Goal: Task Accomplishment & Management: Complete application form

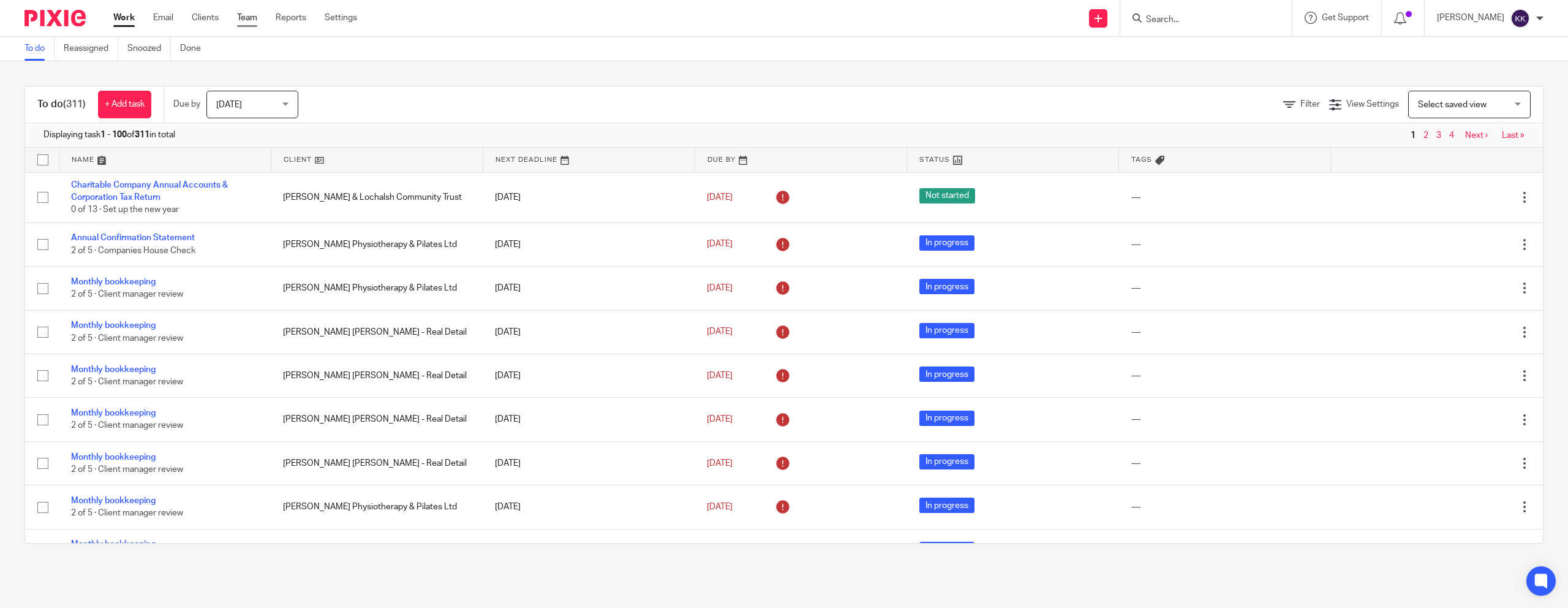
click at [251, 21] on link "Team" at bounding box center [247, 17] width 20 height 12
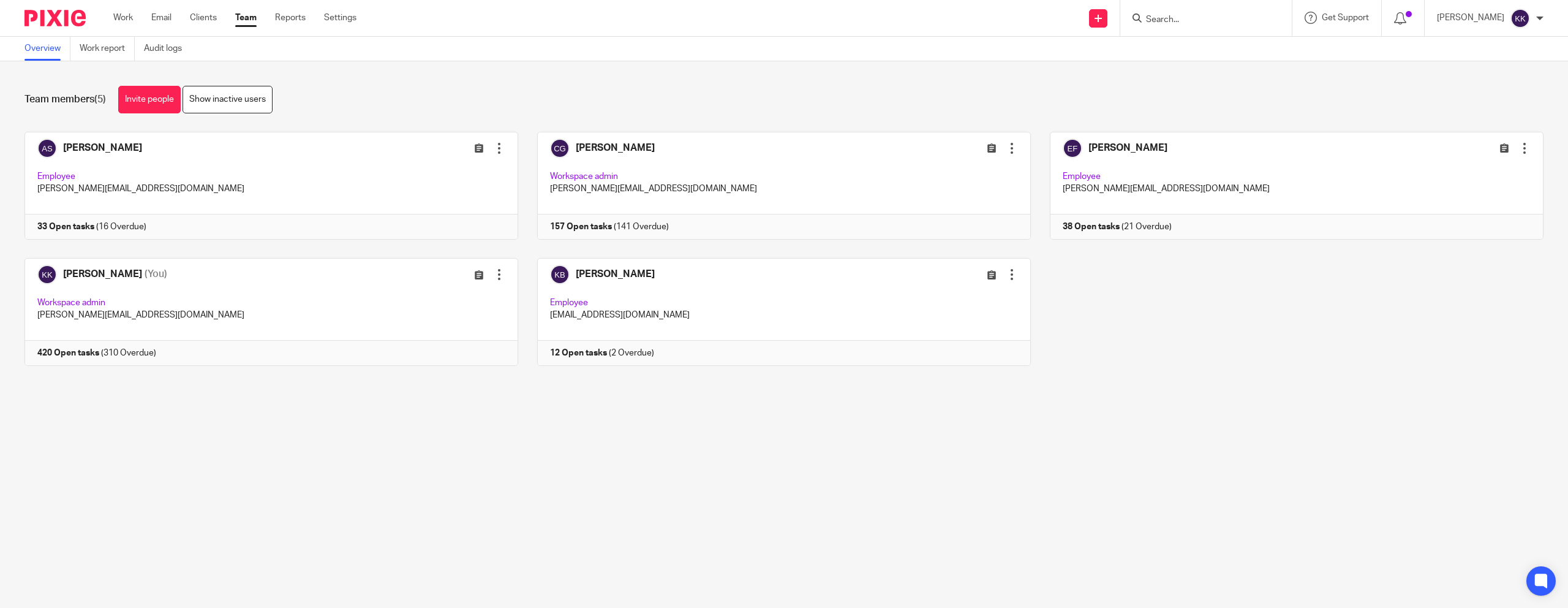
drag, startPoint x: 1192, startPoint y: 181, endPoint x: 12, endPoint y: 489, distance: 1219.5
click at [1192, 181] on link at bounding box center [1287, 185] width 513 height 108
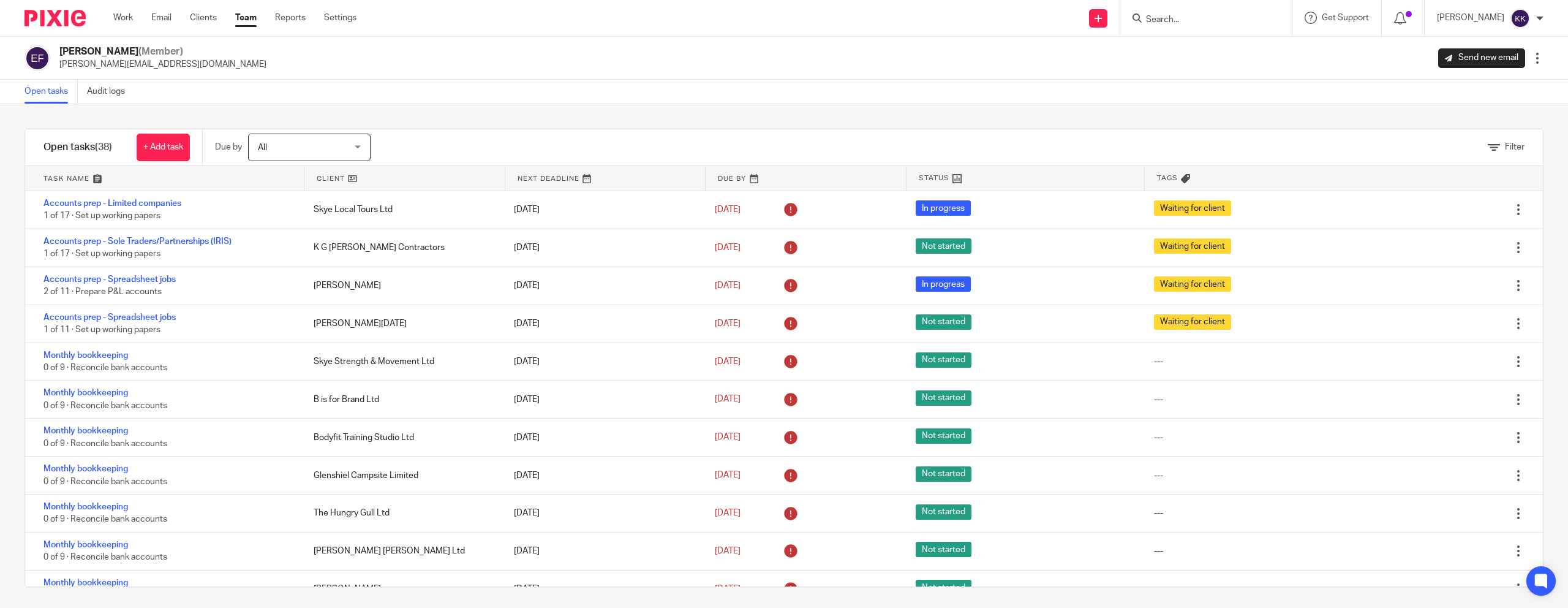
scroll to position [2, 0]
click at [69, 183] on link at bounding box center [164, 178] width 279 height 25
click at [251, 21] on link "Team" at bounding box center [246, 17] width 22 height 12
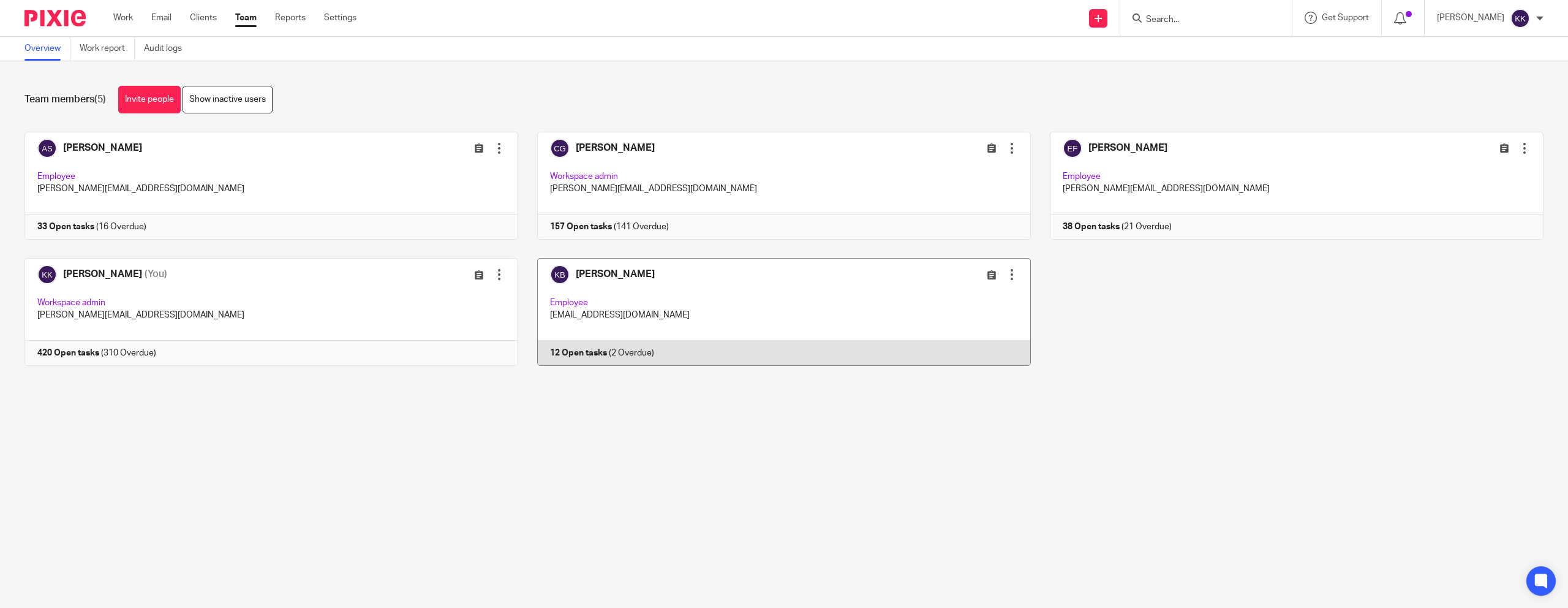
click at [680, 275] on link at bounding box center [774, 312] width 513 height 108
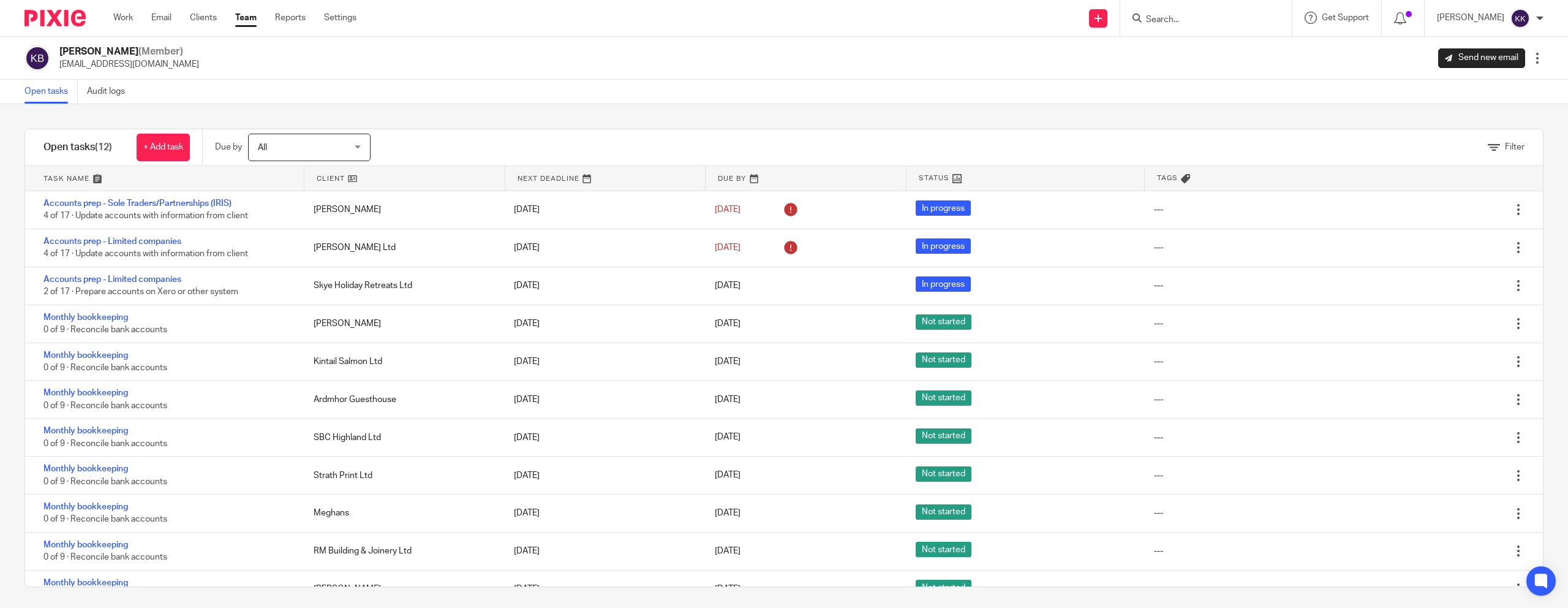
click at [76, 176] on link at bounding box center [164, 178] width 279 height 25
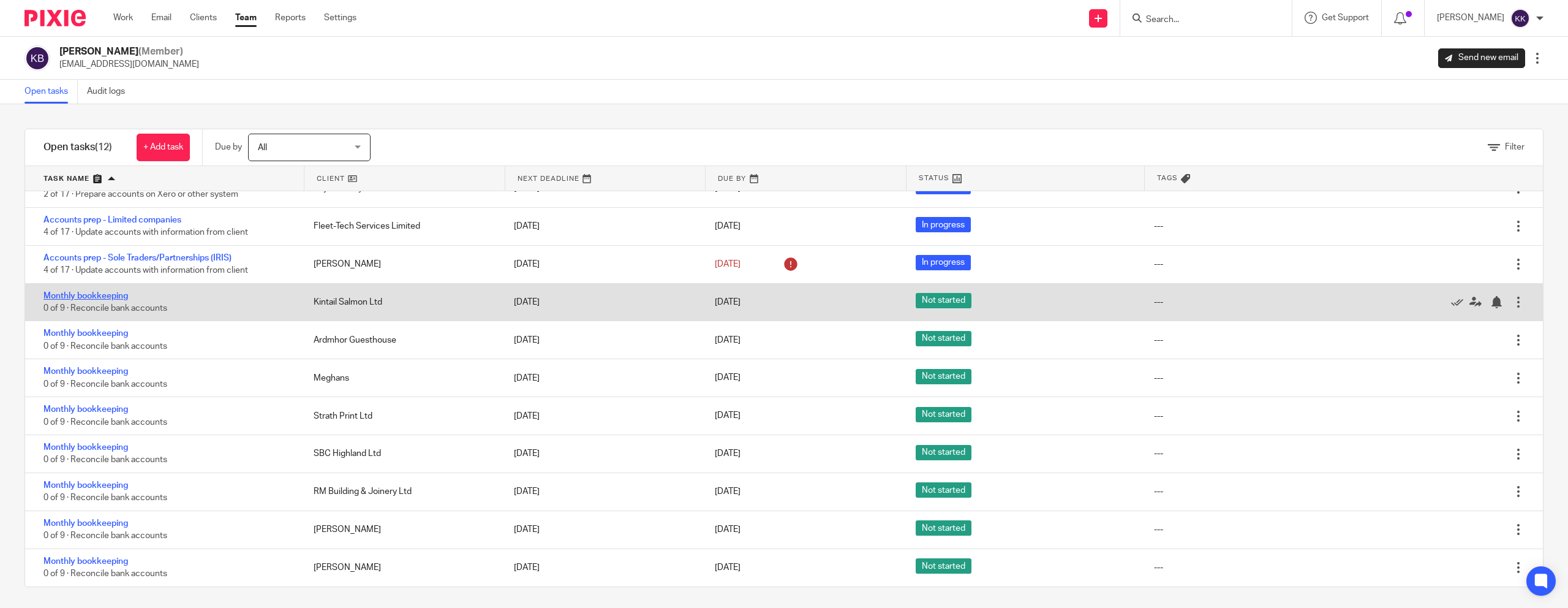
scroll to position [4, 0]
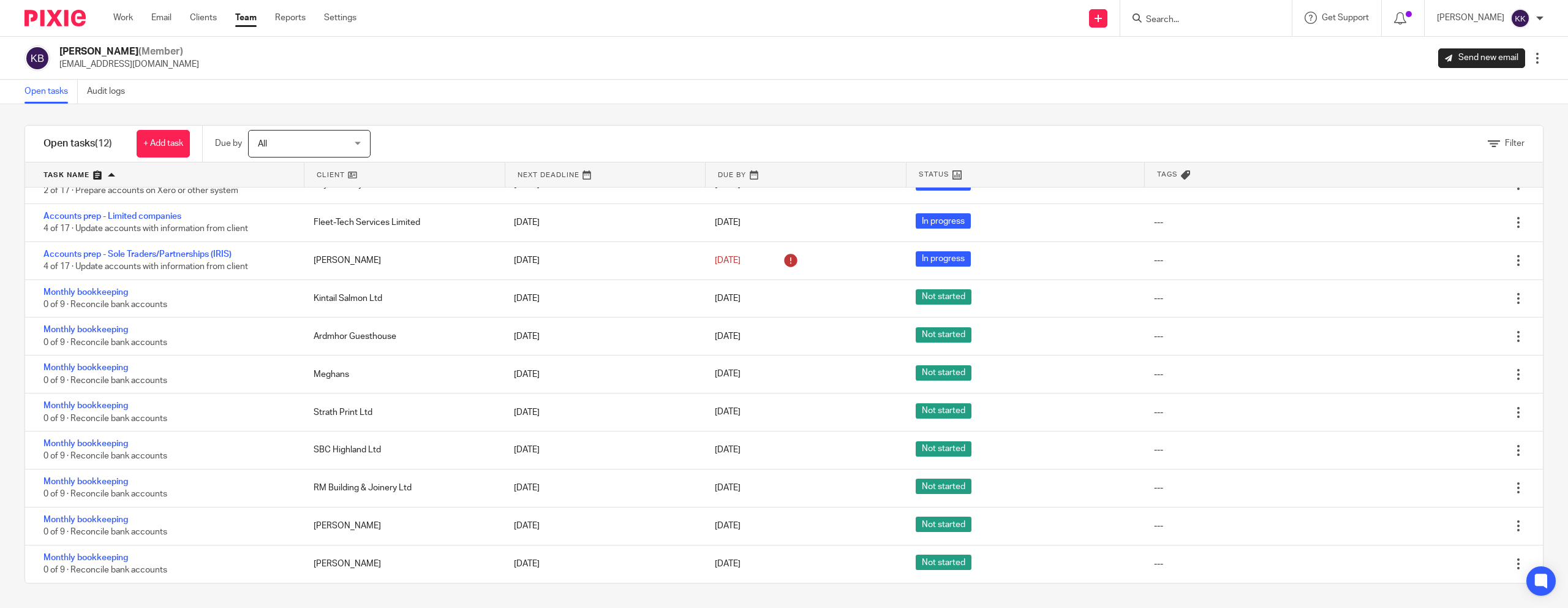
click at [1156, 18] on input "Search" at bounding box center [1200, 20] width 111 height 11
type input "meghans"
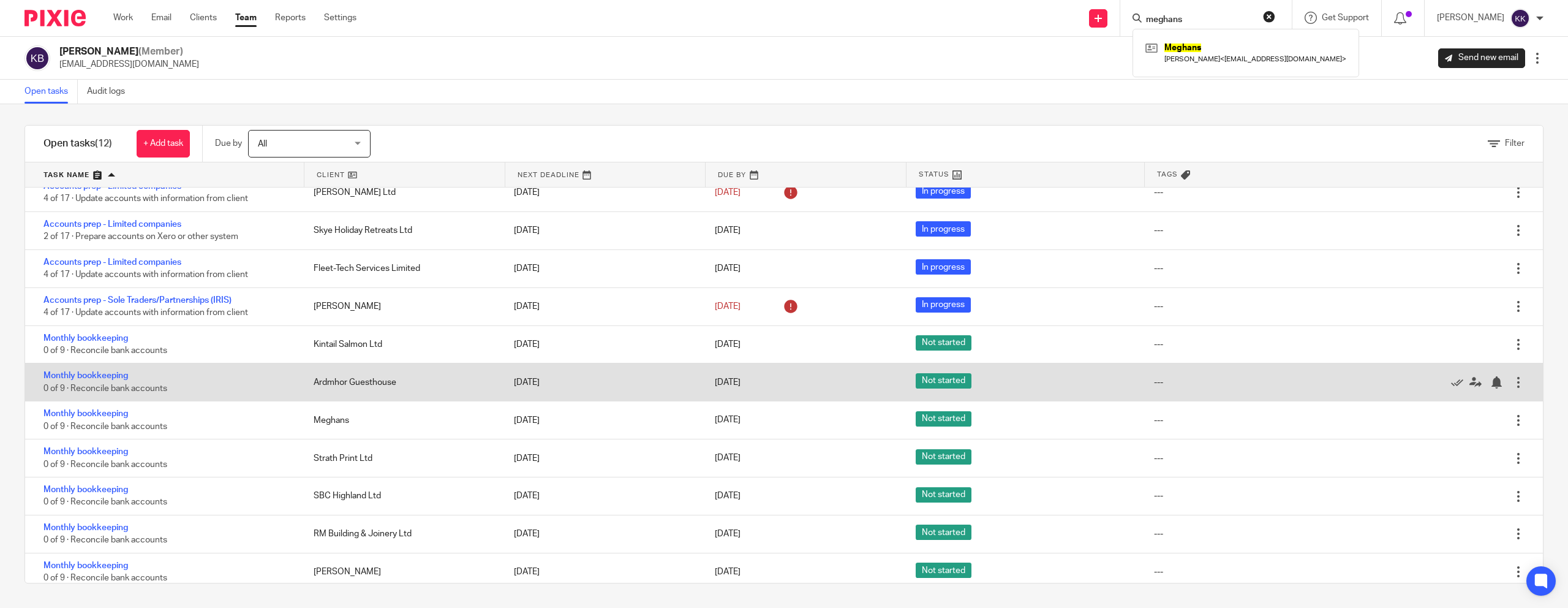
scroll to position [0, 0]
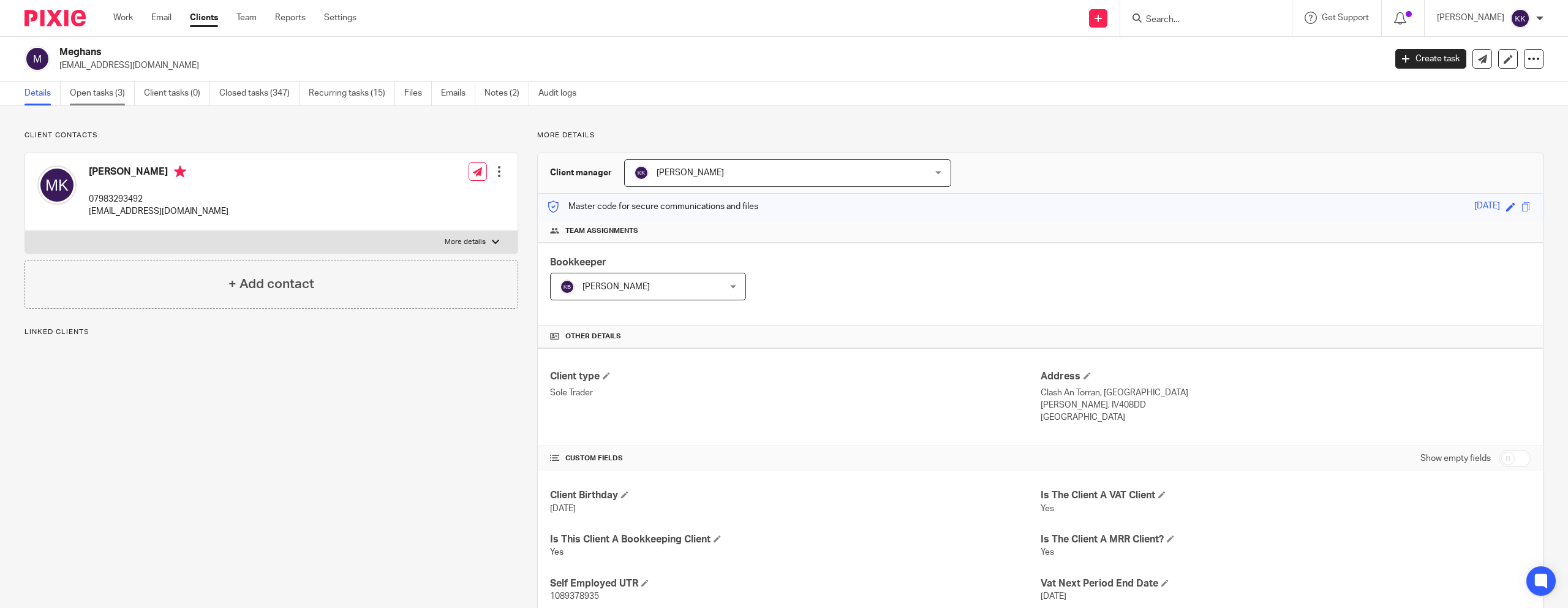
click at [111, 94] on link "Open tasks (3)" at bounding box center [102, 93] width 65 height 24
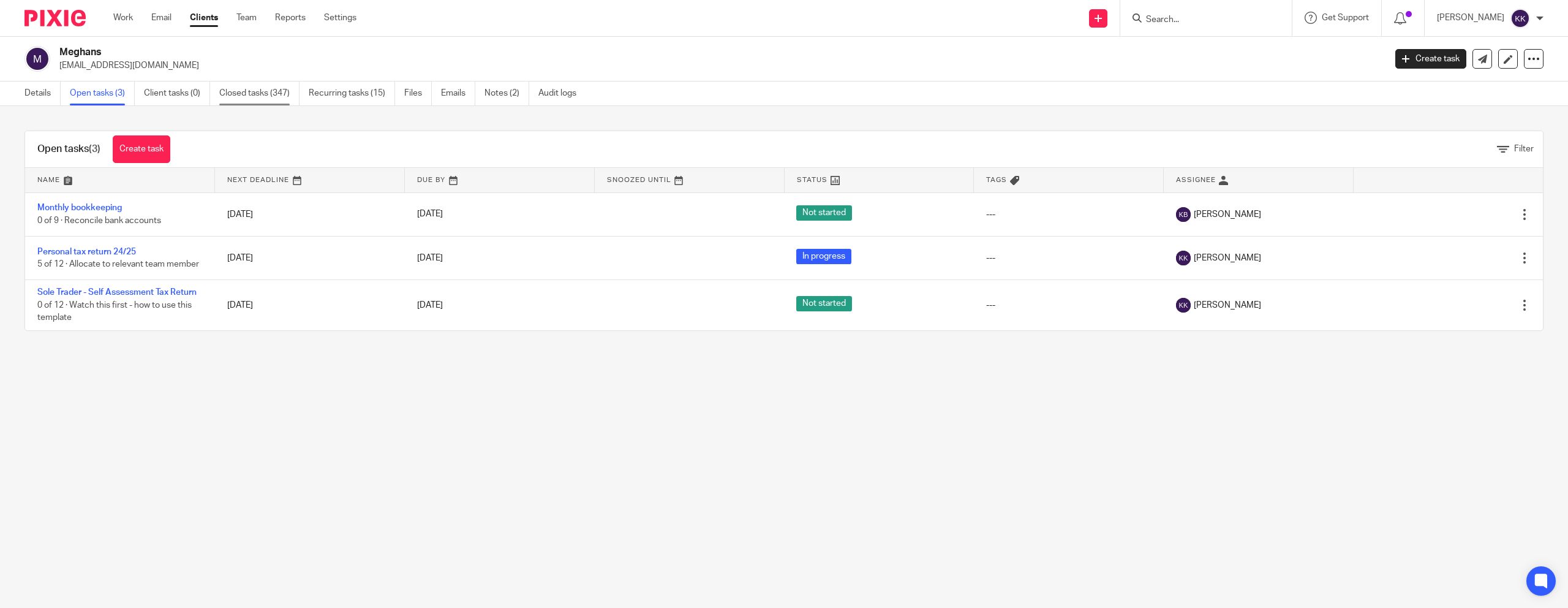
click at [270, 96] on link "Closed tasks (347)" at bounding box center [259, 93] width 80 height 24
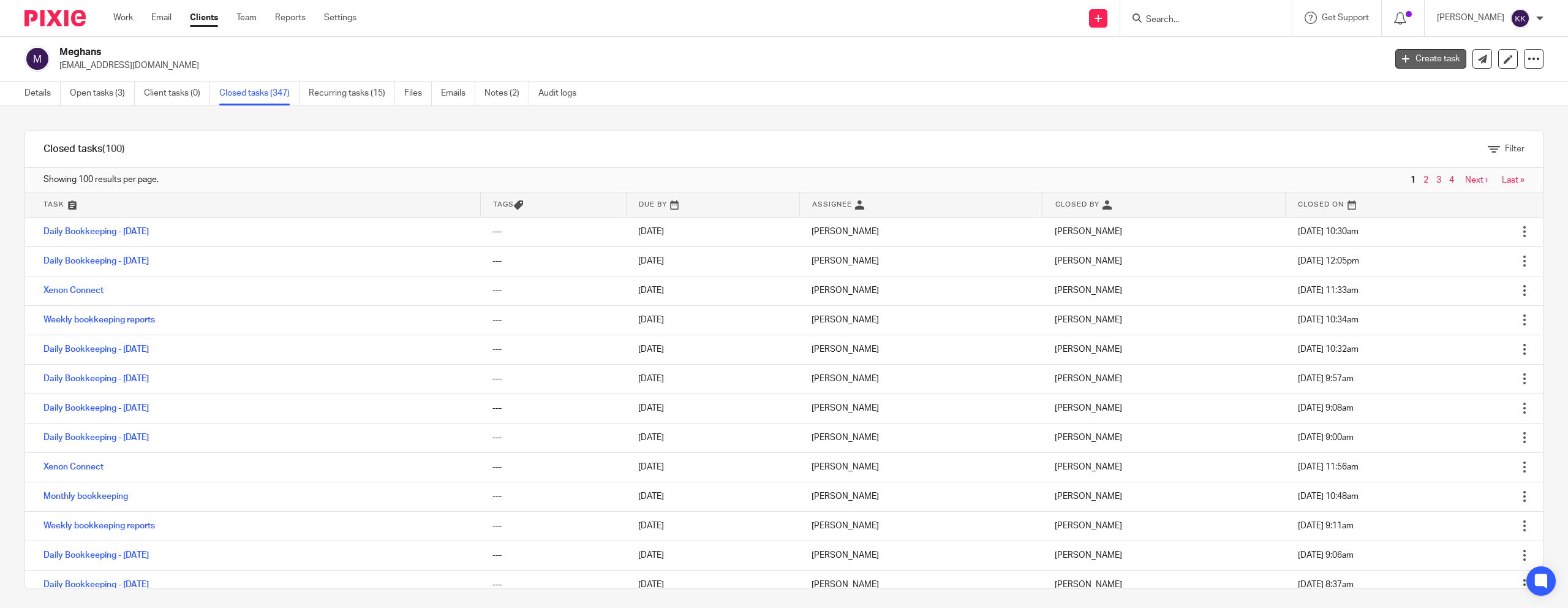
click at [1451, 65] on link "Create task" at bounding box center [1431, 58] width 71 height 20
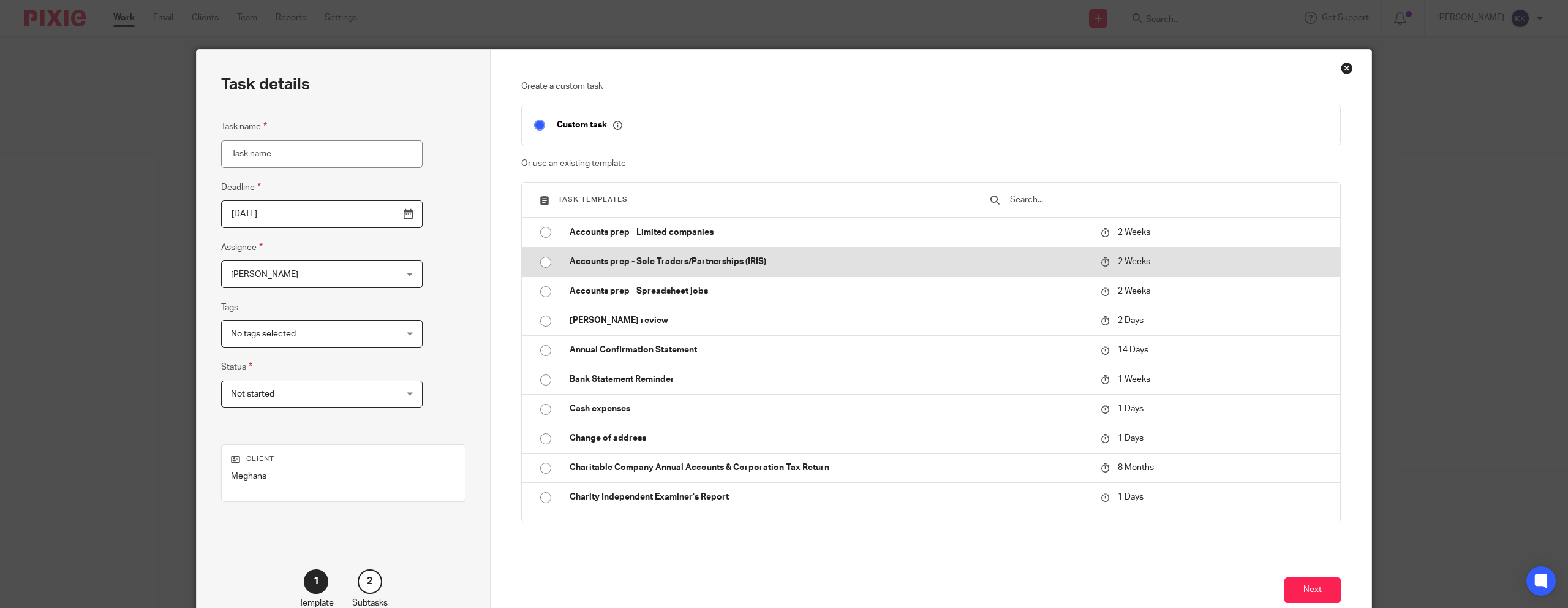
click at [607, 264] on p "Accounts prep - Sole Traders/Partnerships (IRIS)" at bounding box center [829, 261] width 519 height 12
type input "[DATE]"
type input "Accounts prep - Sole Traders/Partnerships (IRIS)"
checkbox input "false"
radio input "true"
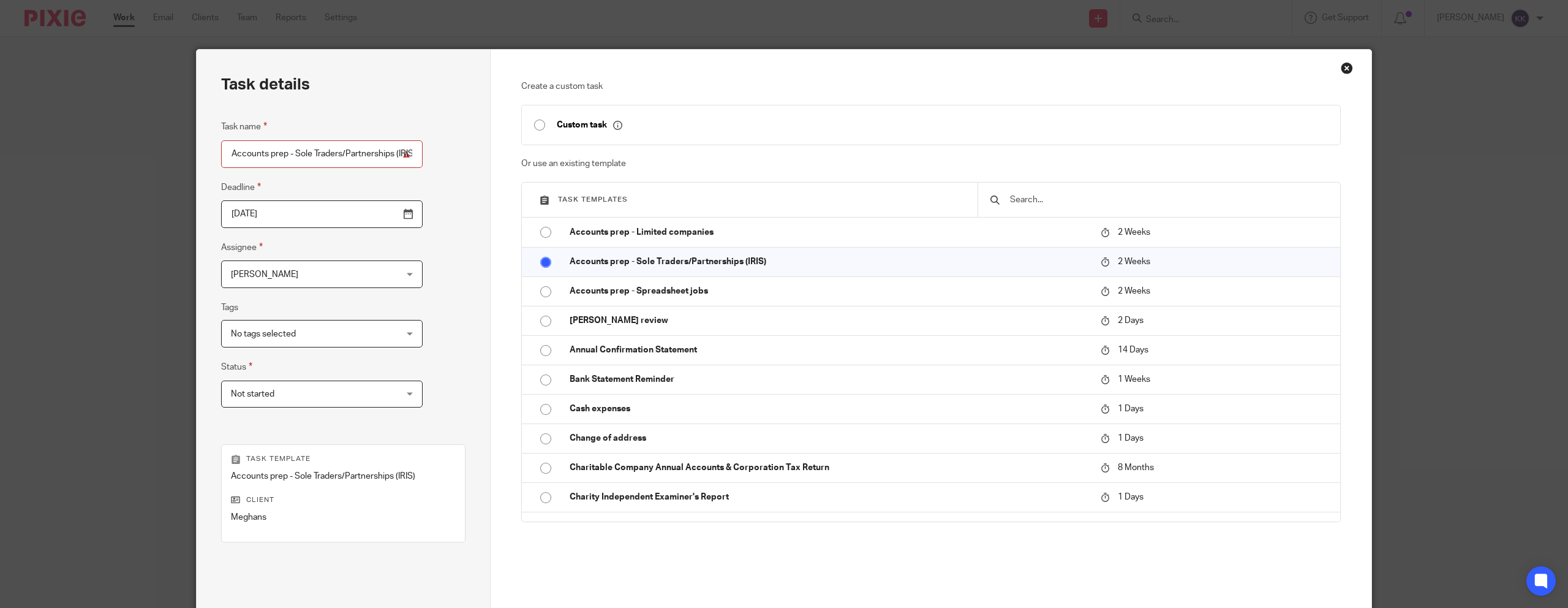
click at [322, 282] on span "[PERSON_NAME]" at bounding box center [307, 274] width 153 height 26
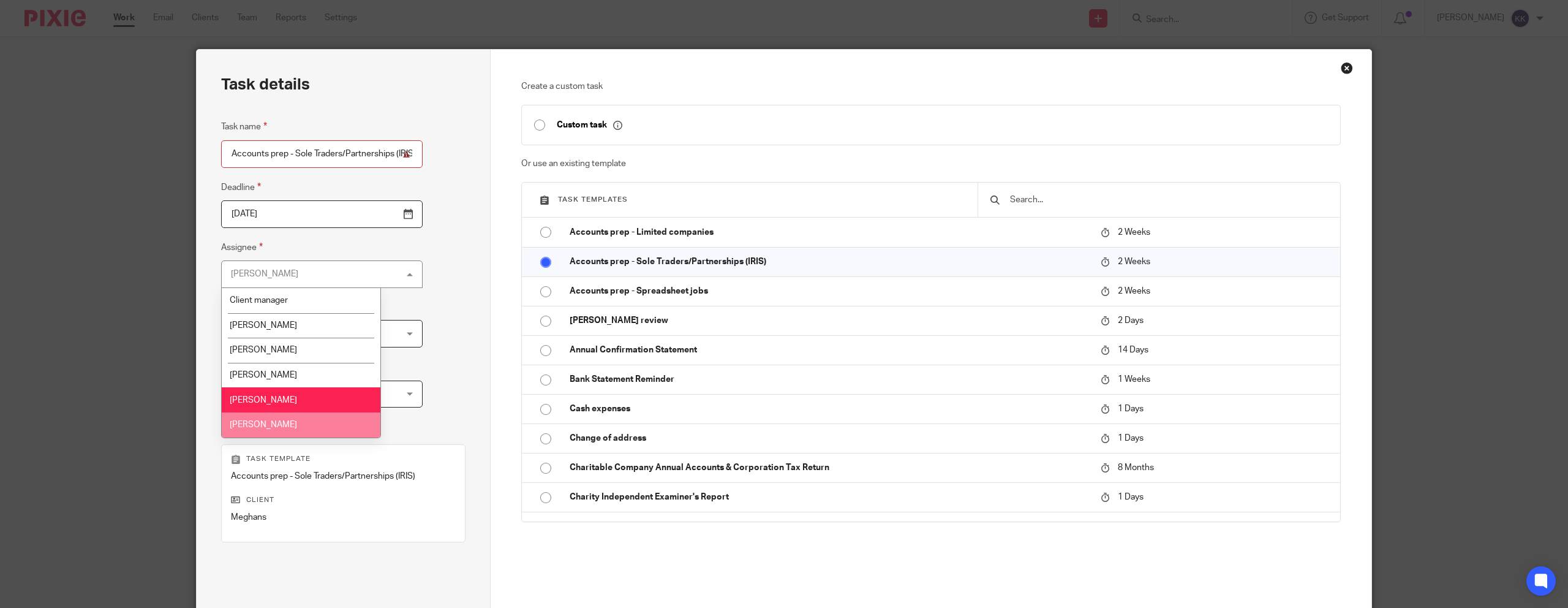
click at [296, 428] on li "[PERSON_NAME]" at bounding box center [301, 425] width 159 height 25
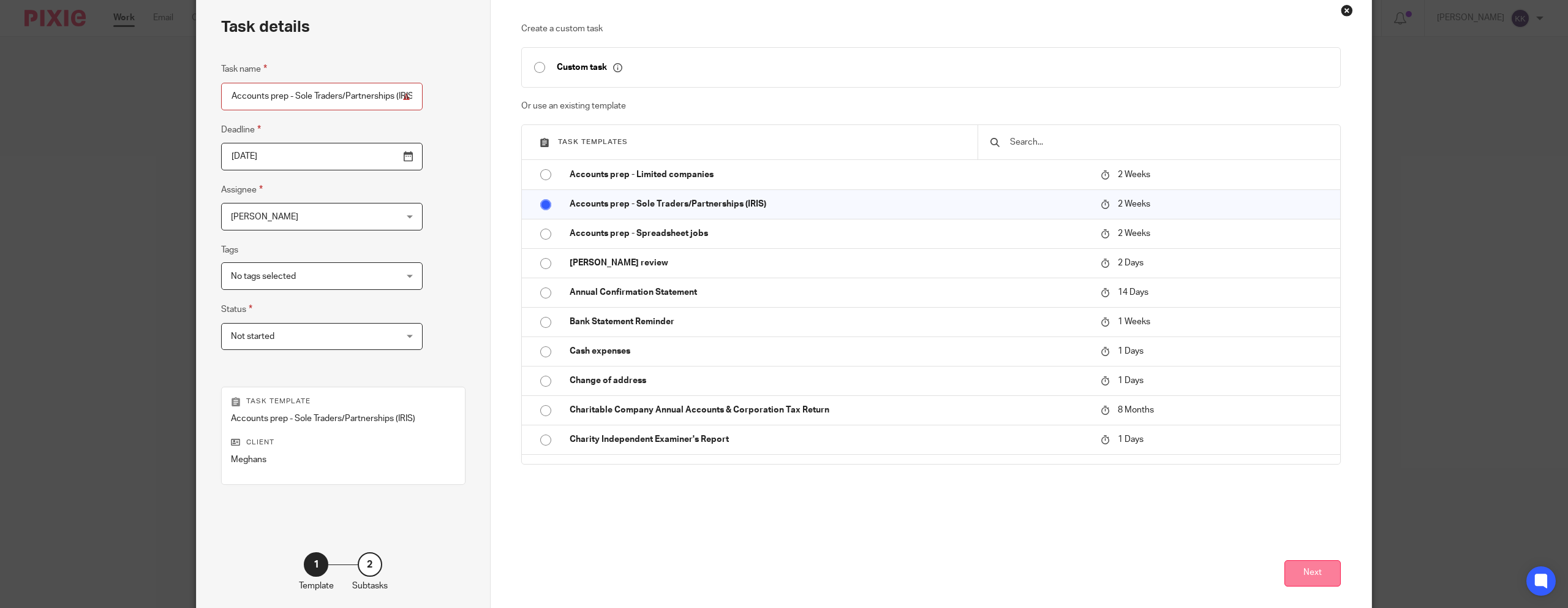
scroll to position [56, 0]
click at [1304, 571] on button "Next" at bounding box center [1312, 575] width 56 height 27
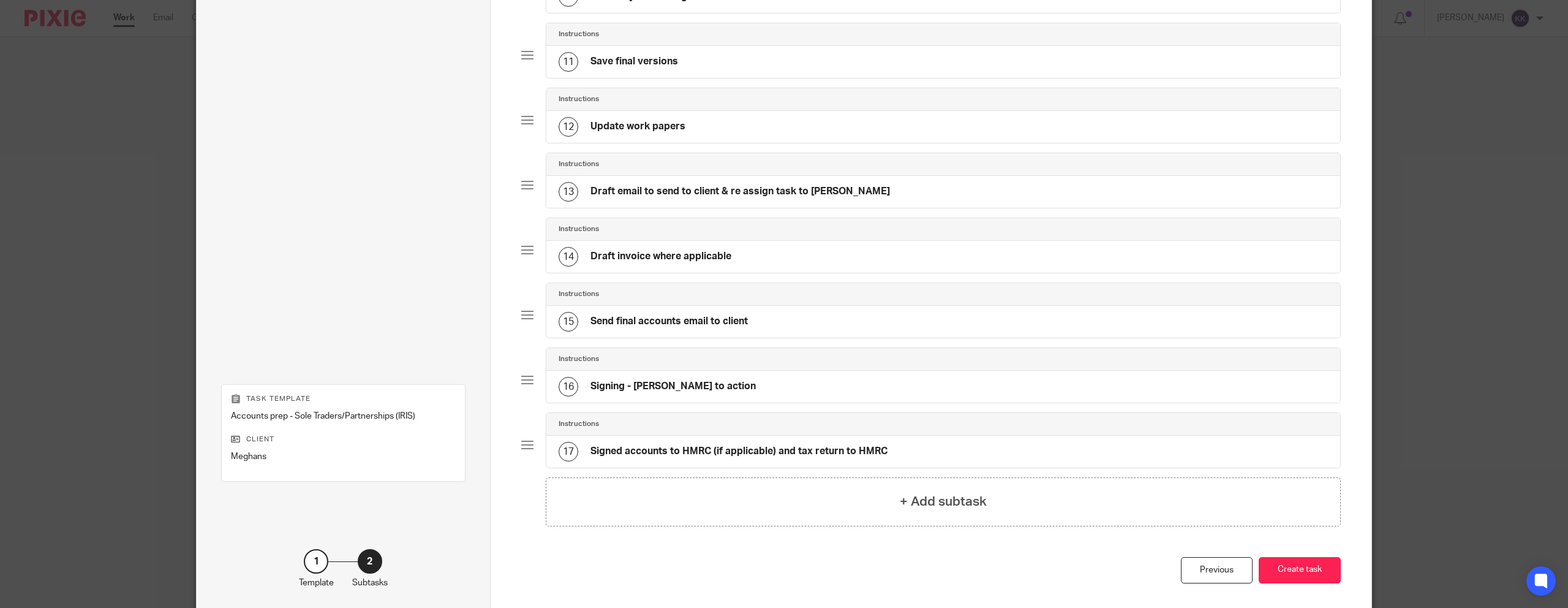
scroll to position [796, 0]
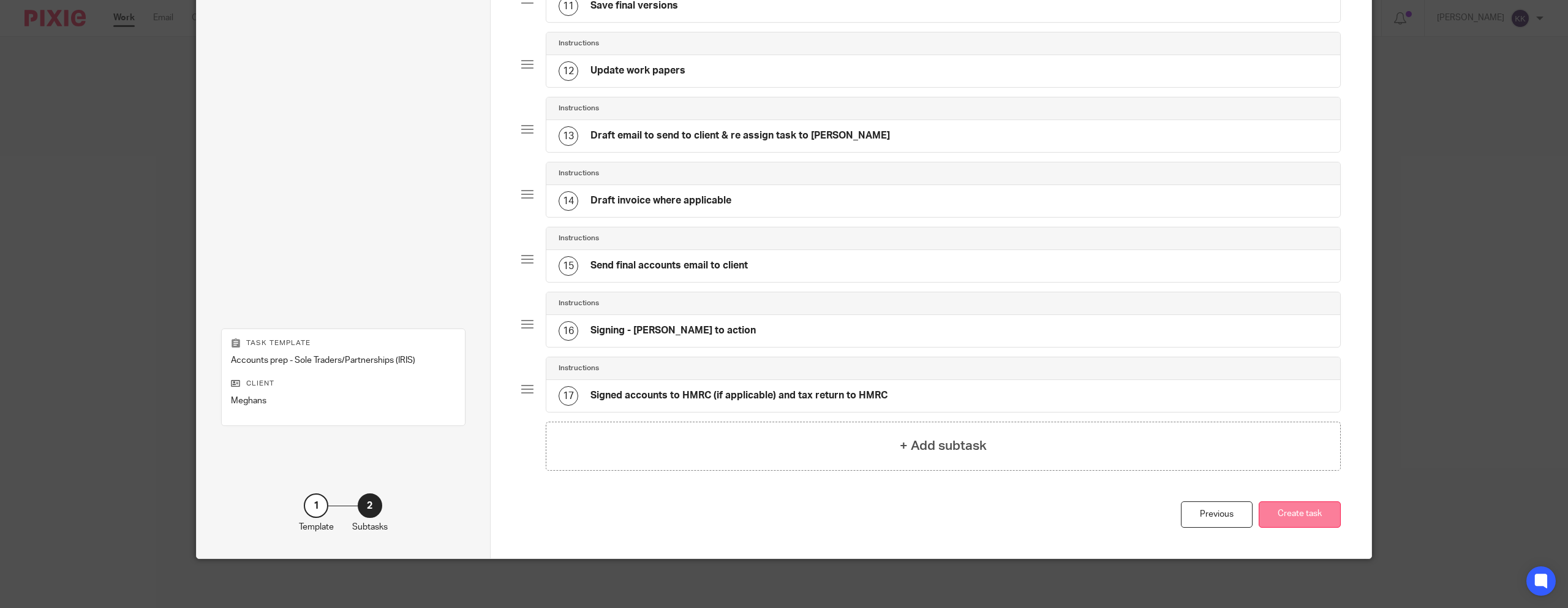
click at [1325, 518] on button "Create task" at bounding box center [1299, 515] width 82 height 27
